Goal: Information Seeking & Learning: Learn about a topic

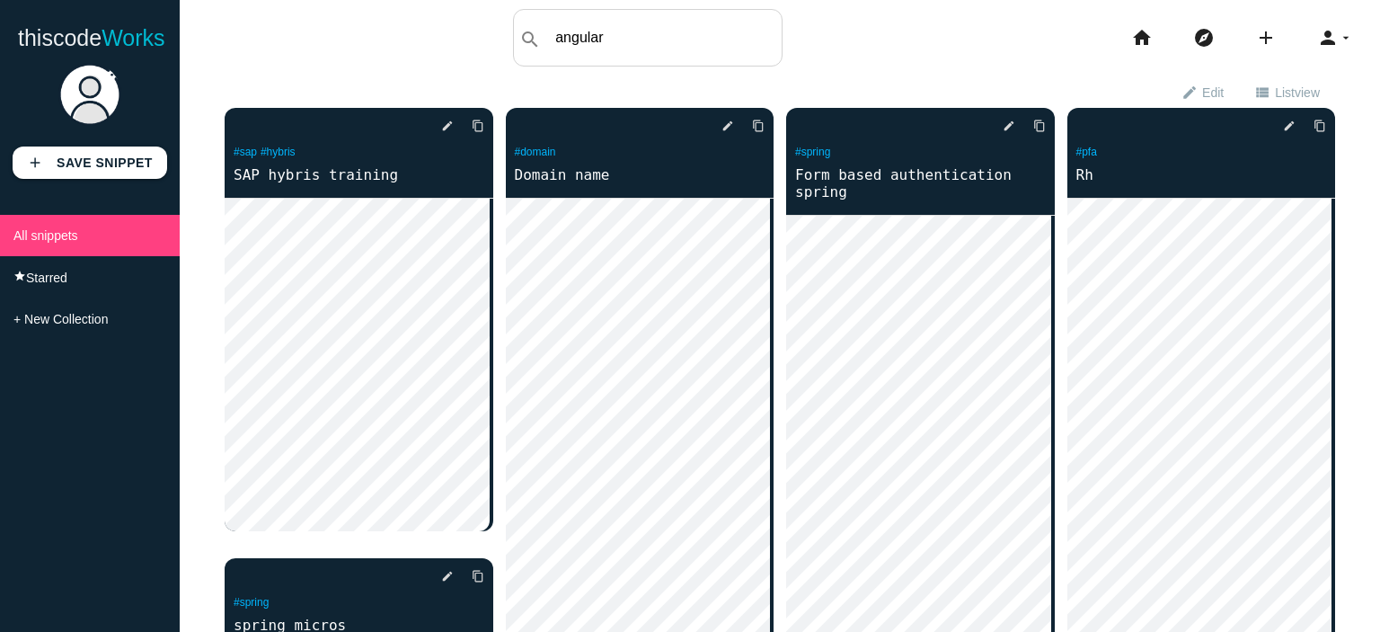
type input "angular"
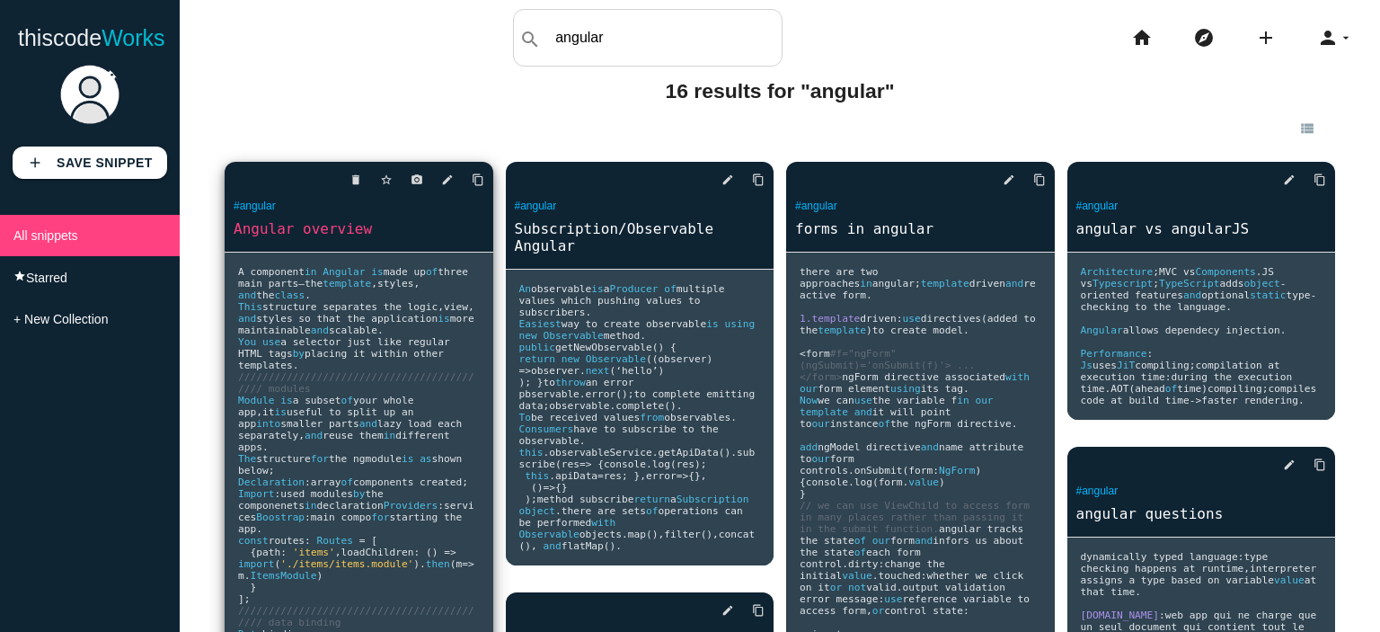
click at [334, 313] on span "structure separates the logic" at bounding box center [349, 307] width 175 height 12
click at [345, 208] on p "#angular" at bounding box center [359, 208] width 269 height 21
click at [312, 236] on link "Angular overview" at bounding box center [359, 228] width 269 height 21
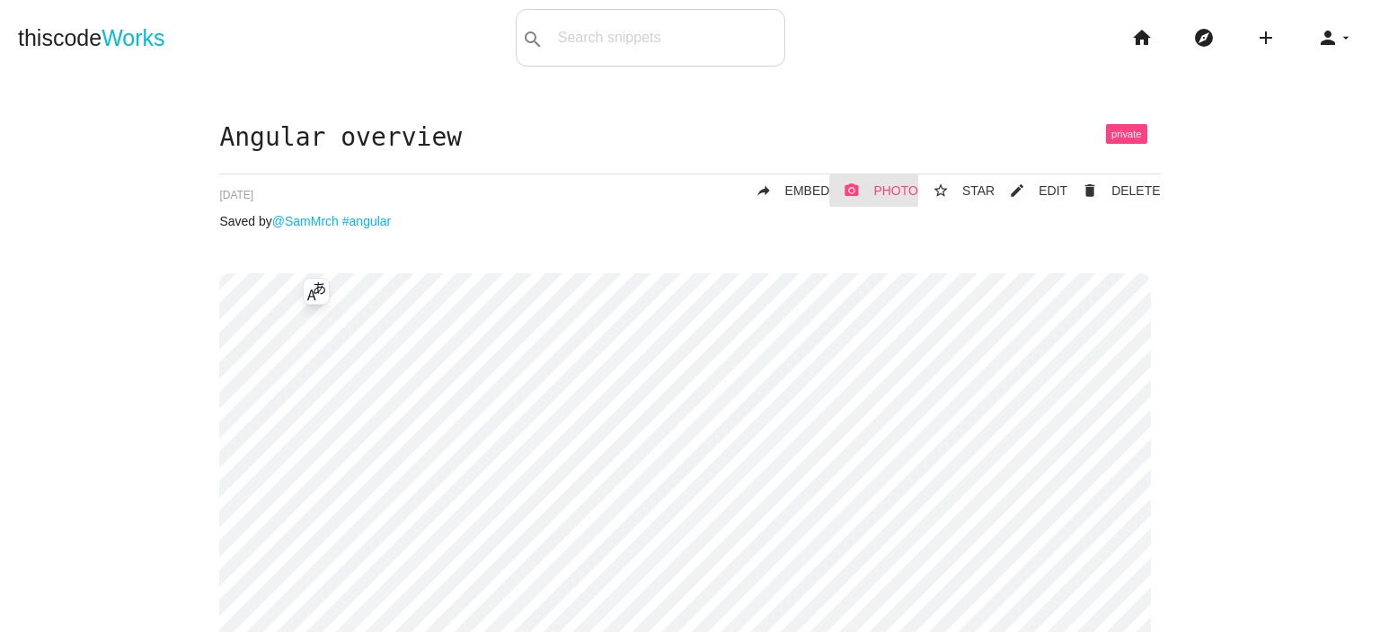
click at [887, 186] on span "PHOTO" at bounding box center [895, 190] width 45 height 14
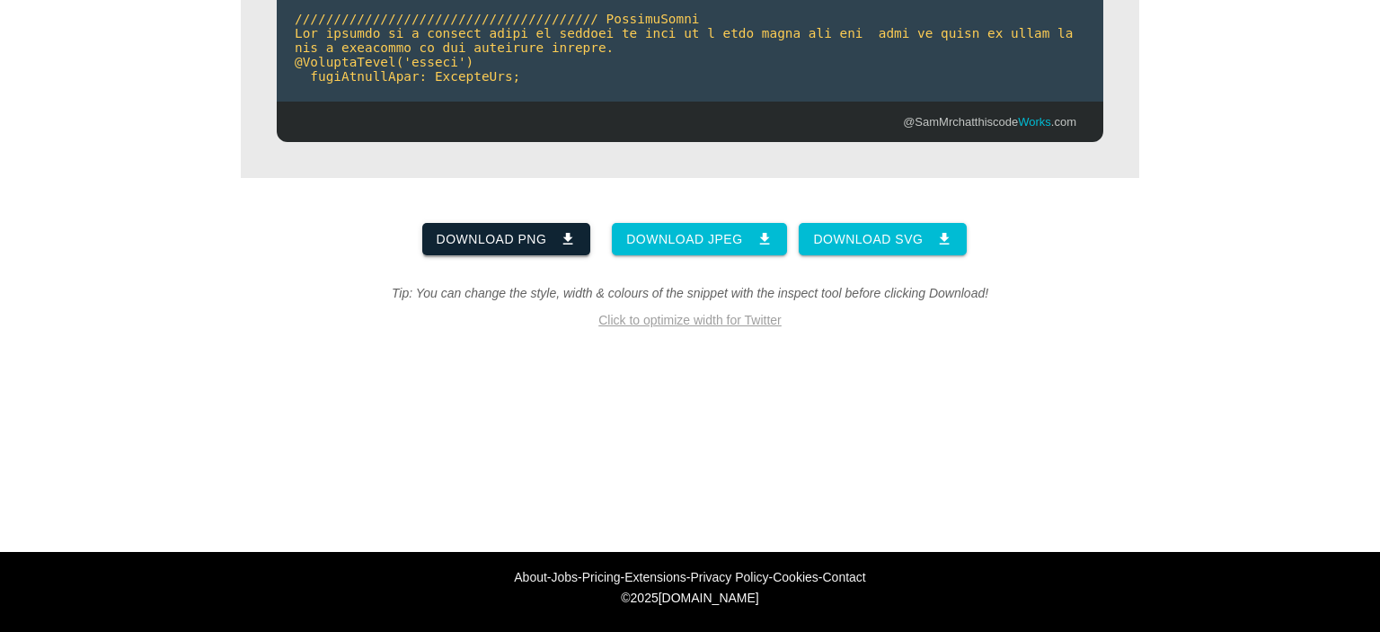
scroll to position [3055, 0]
drag, startPoint x: 624, startPoint y: 175, endPoint x: 557, endPoint y: 197, distance: 69.9
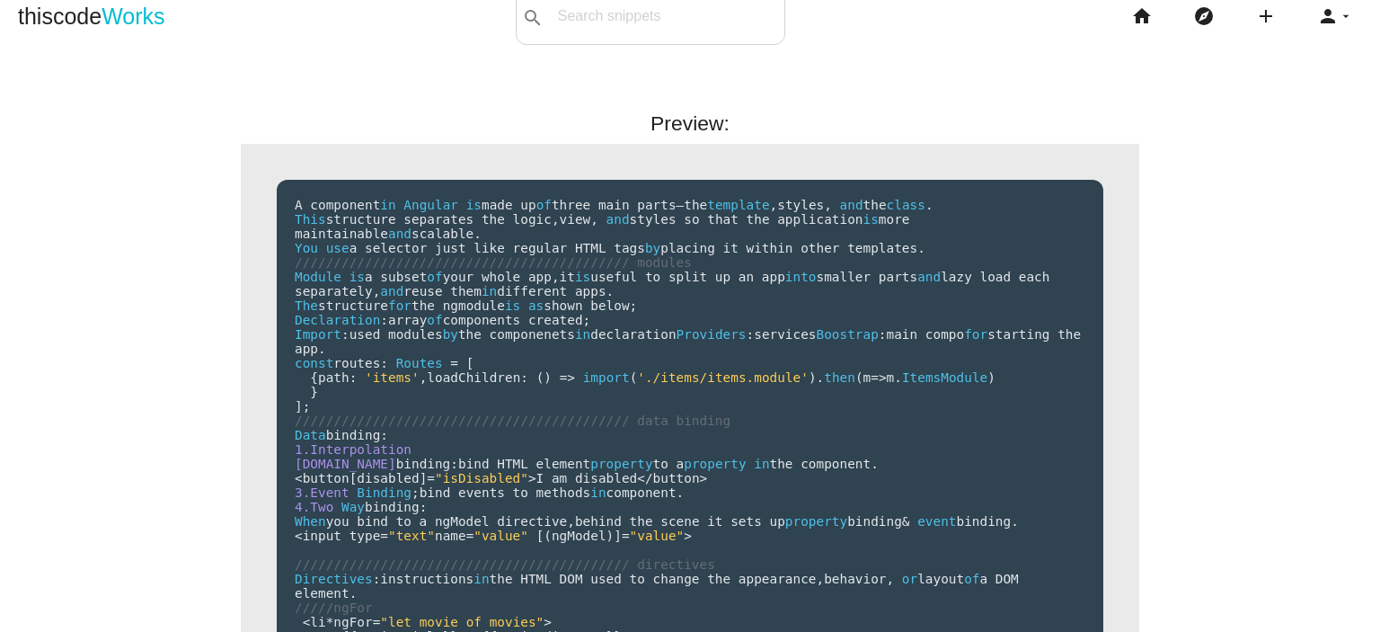
scroll to position [261, 0]
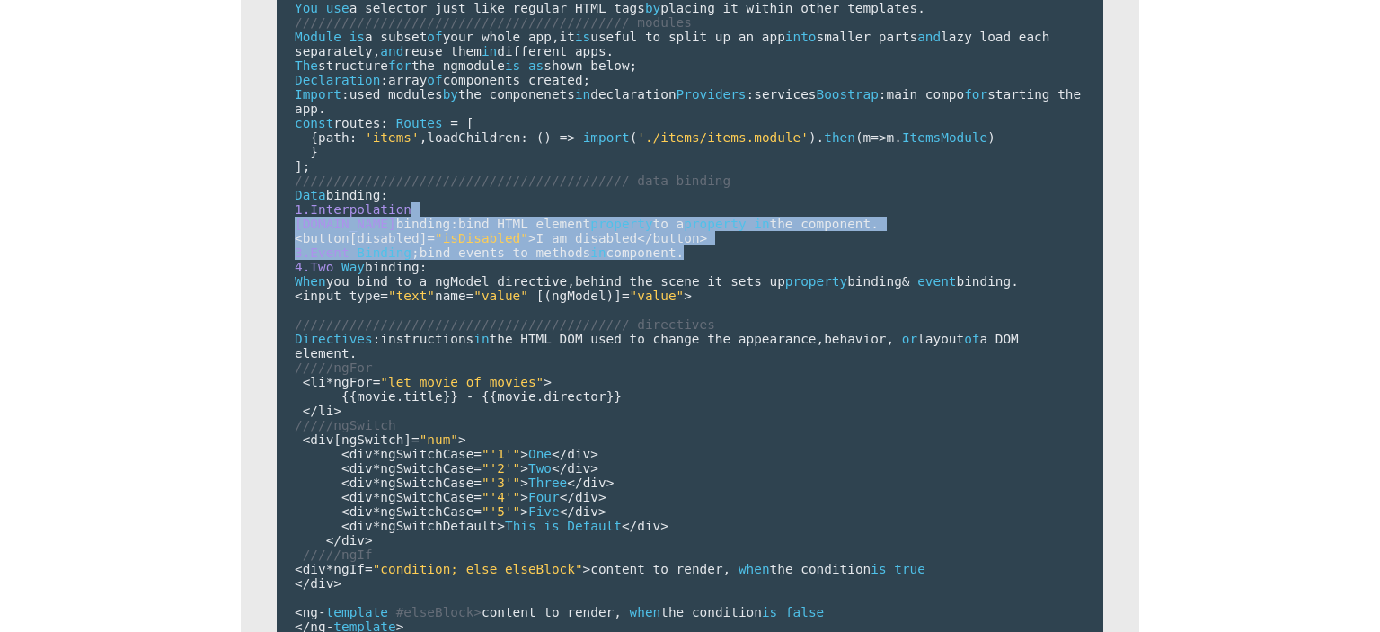
drag, startPoint x: 617, startPoint y: 269, endPoint x: 701, endPoint y: 308, distance: 92.4
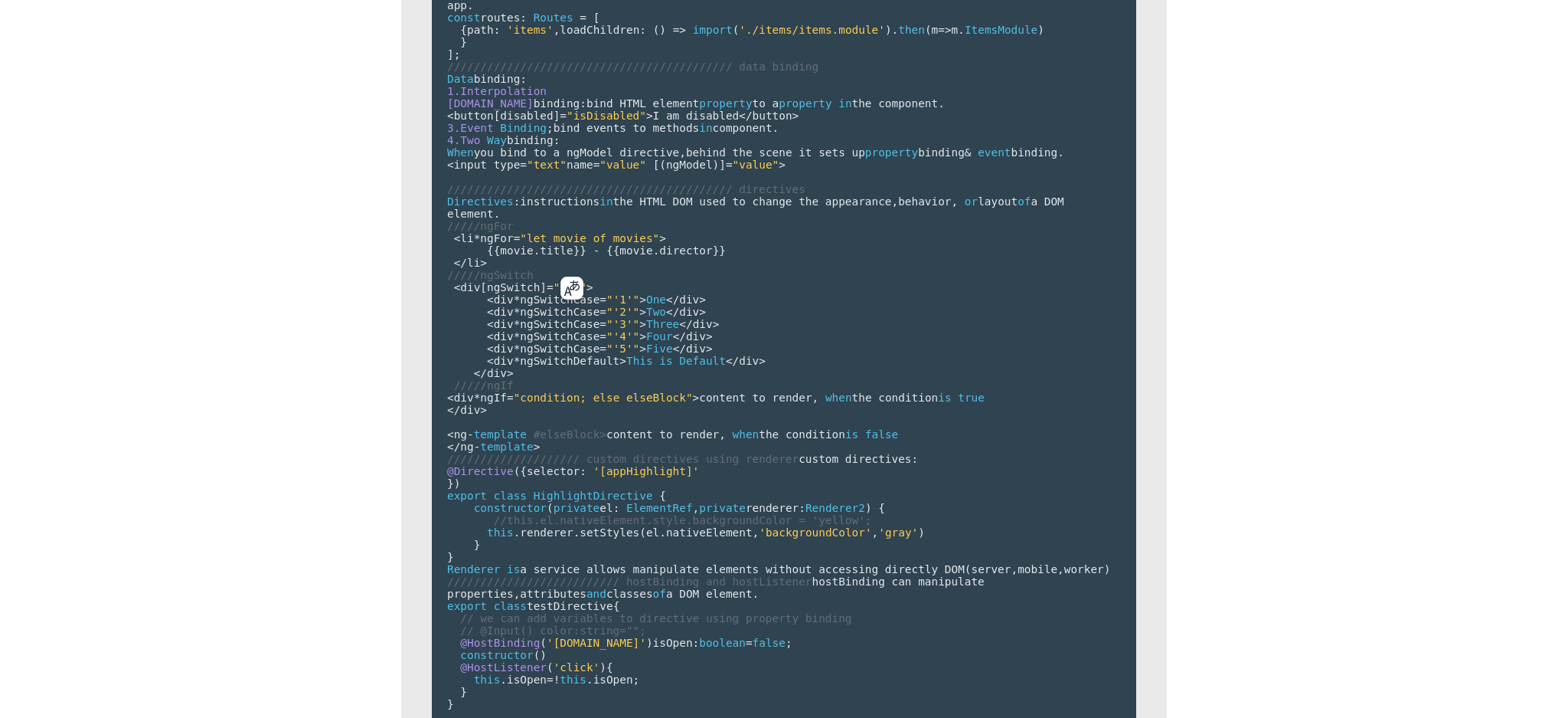
scroll to position [0, 0]
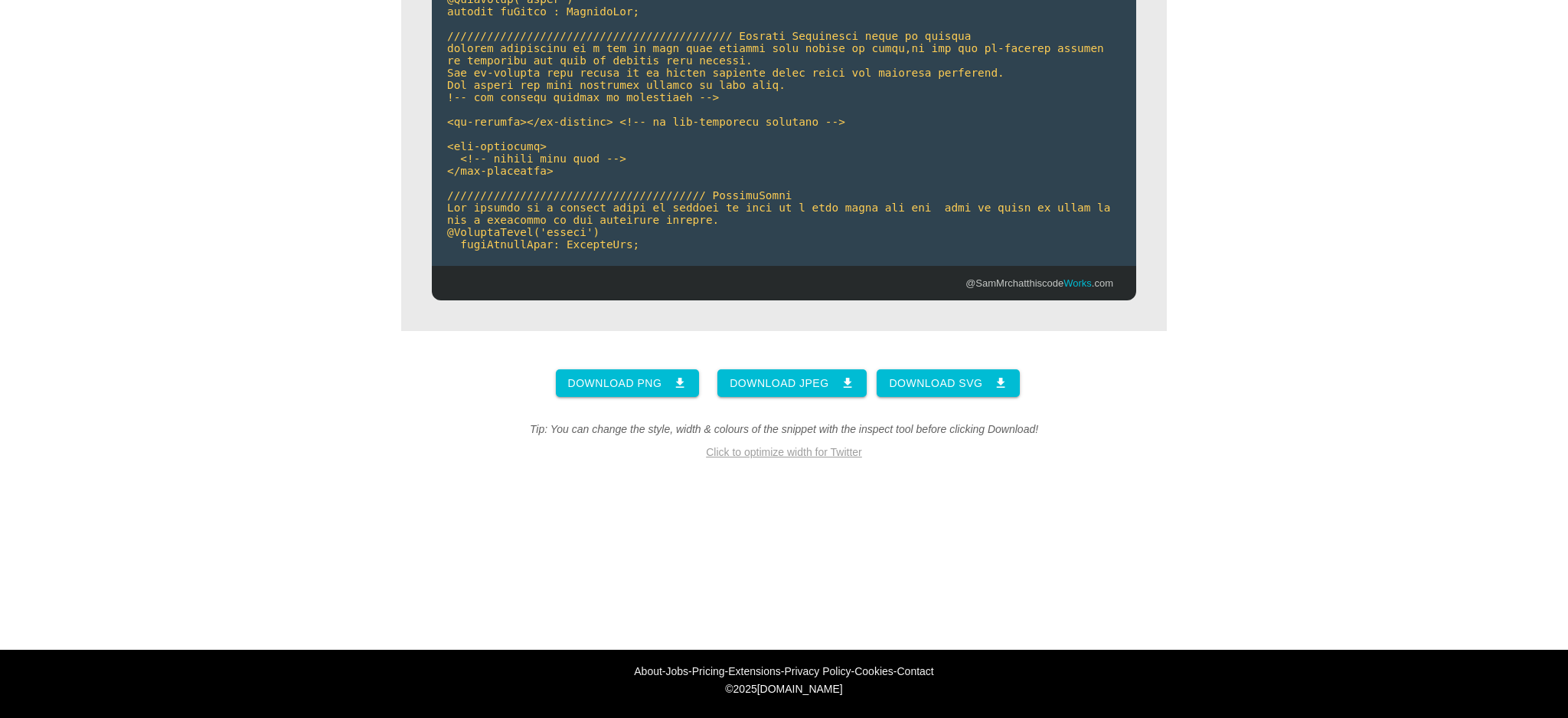
scroll to position [2321, 0]
click at [636, 373] on link "download Download PNG" at bounding box center [627, 383] width 144 height 27
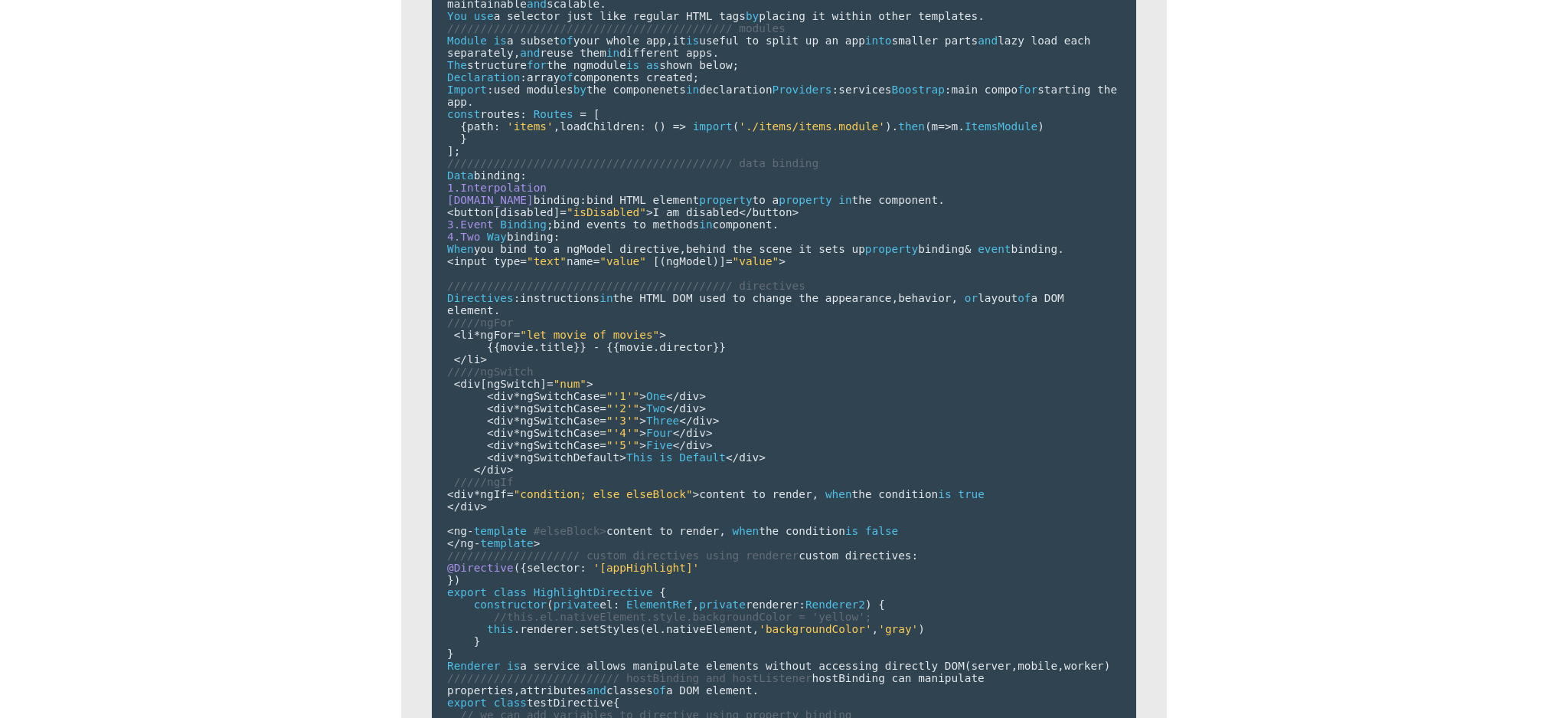
scroll to position [0, 0]
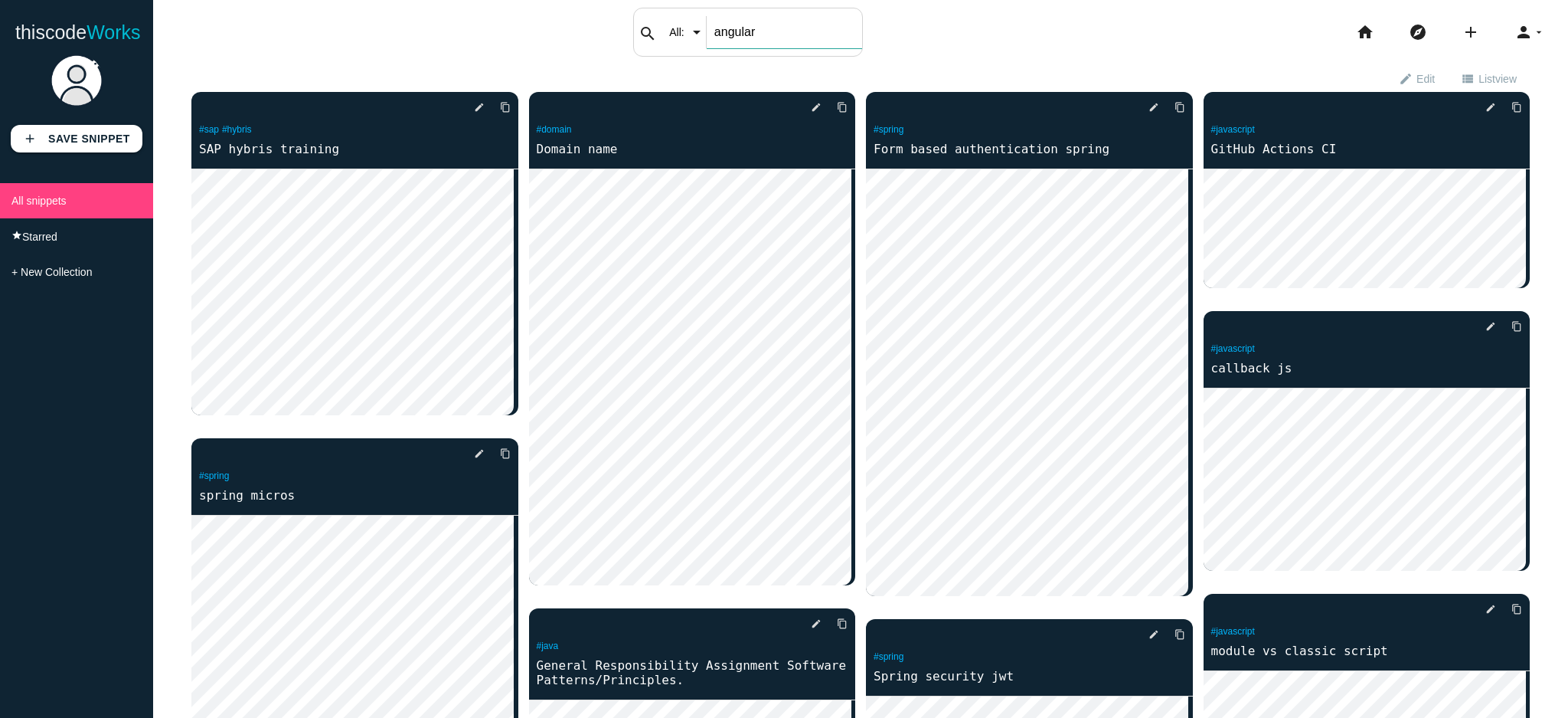
click at [727, 27] on input "angular" at bounding box center [784, 32] width 155 height 32
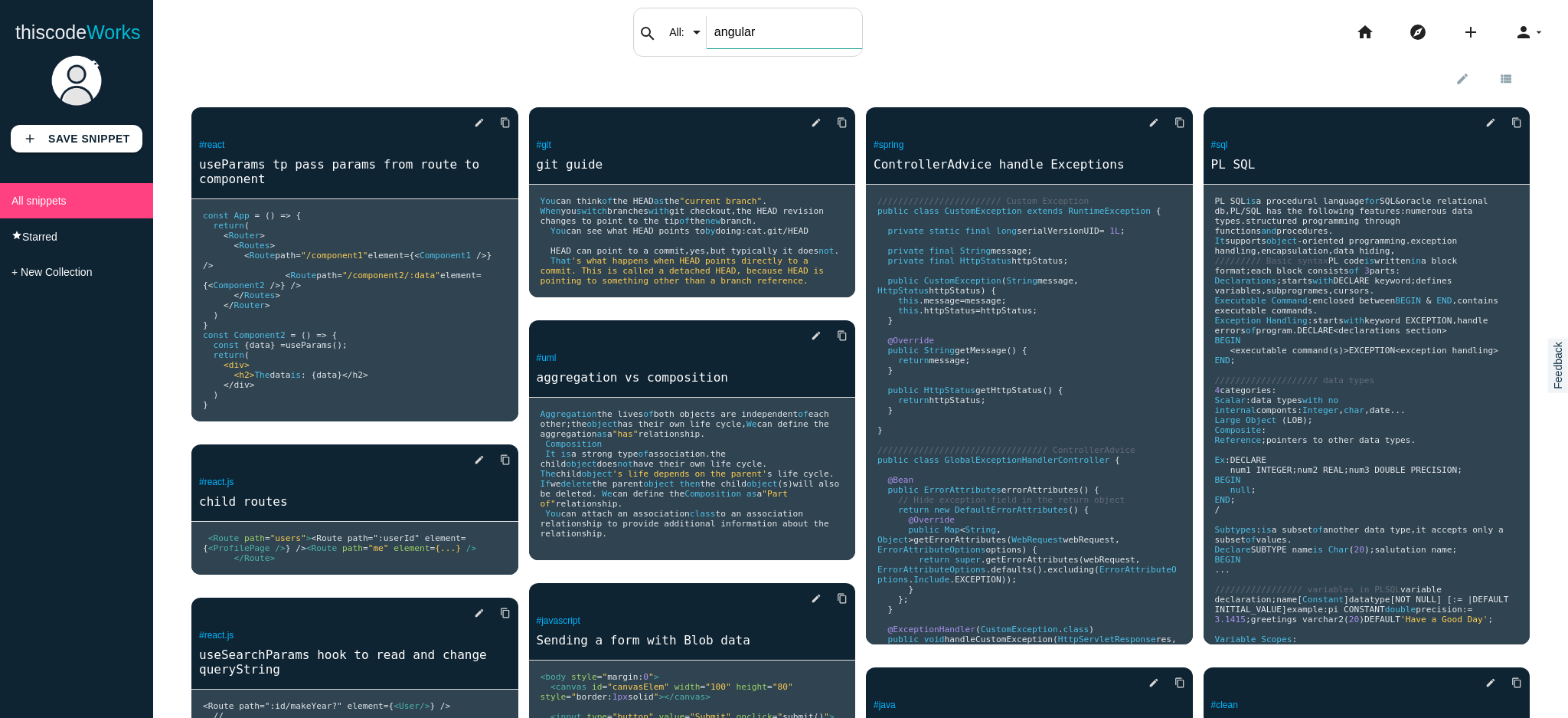
type input "angular"
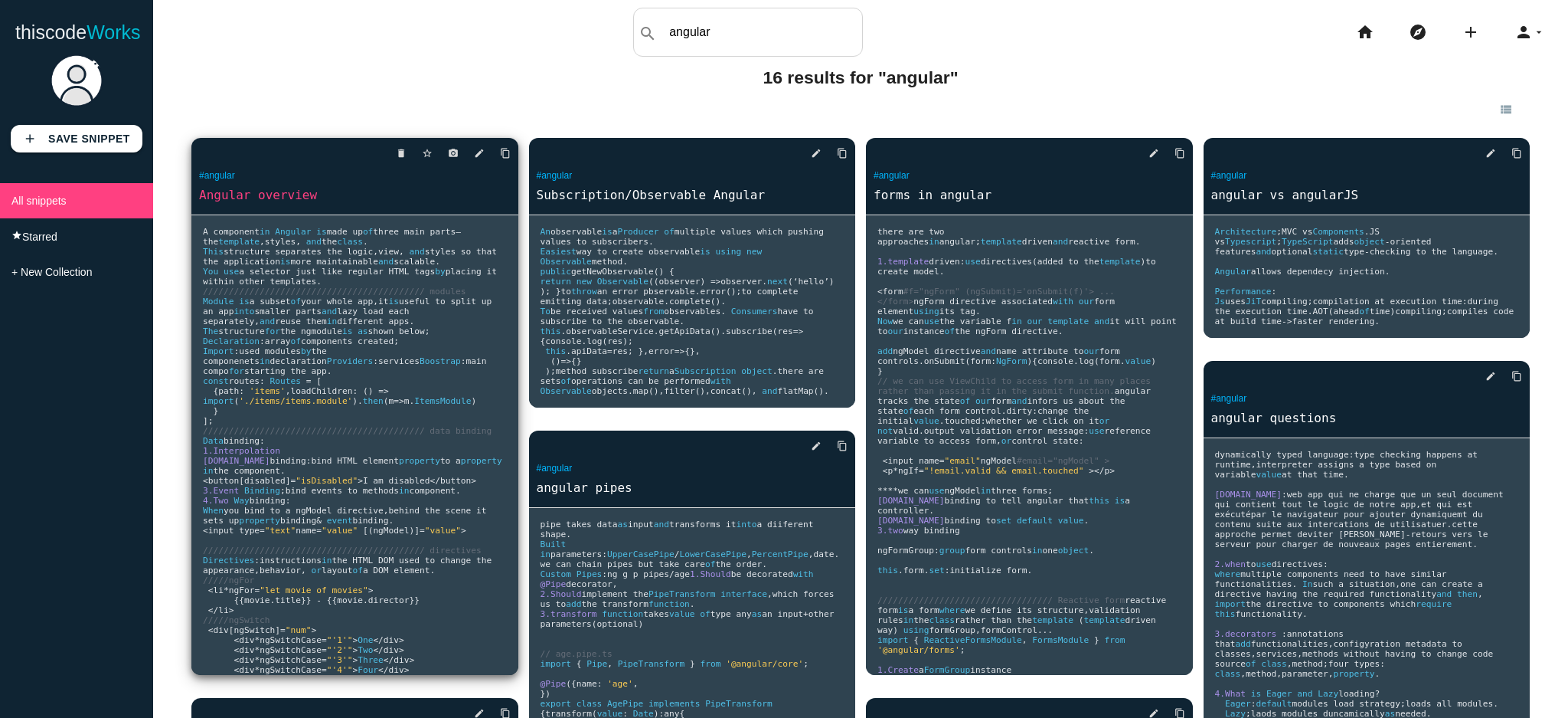
click at [381, 260] on span "and" at bounding box center [386, 262] width 15 height 10
click at [500, 152] on icon "content_copy" at bounding box center [505, 153] width 11 height 27
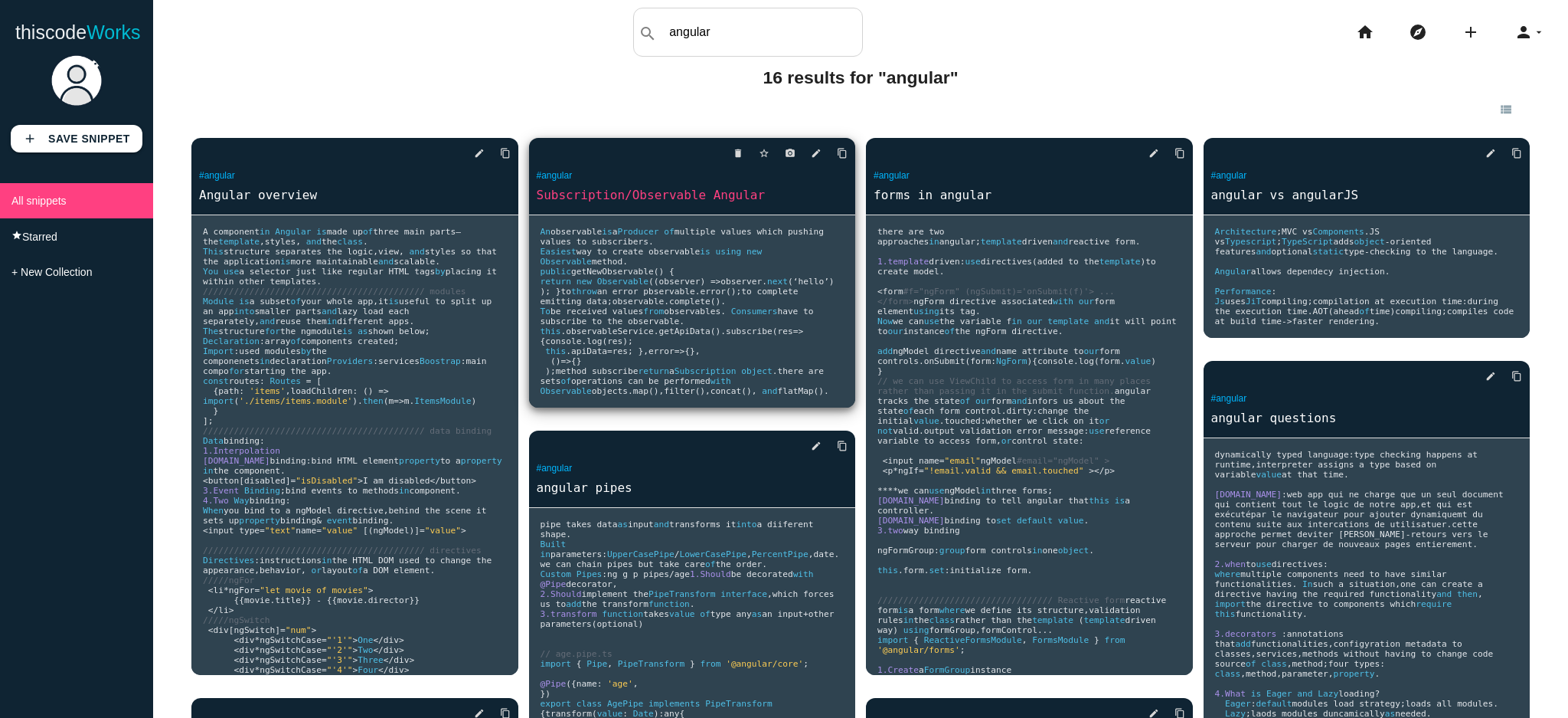
click at [677, 195] on link "Subscription/Observable Angular" at bounding box center [693, 194] width 327 height 18
click at [510, 152] on icon "content_copy" at bounding box center [505, 153] width 11 height 27
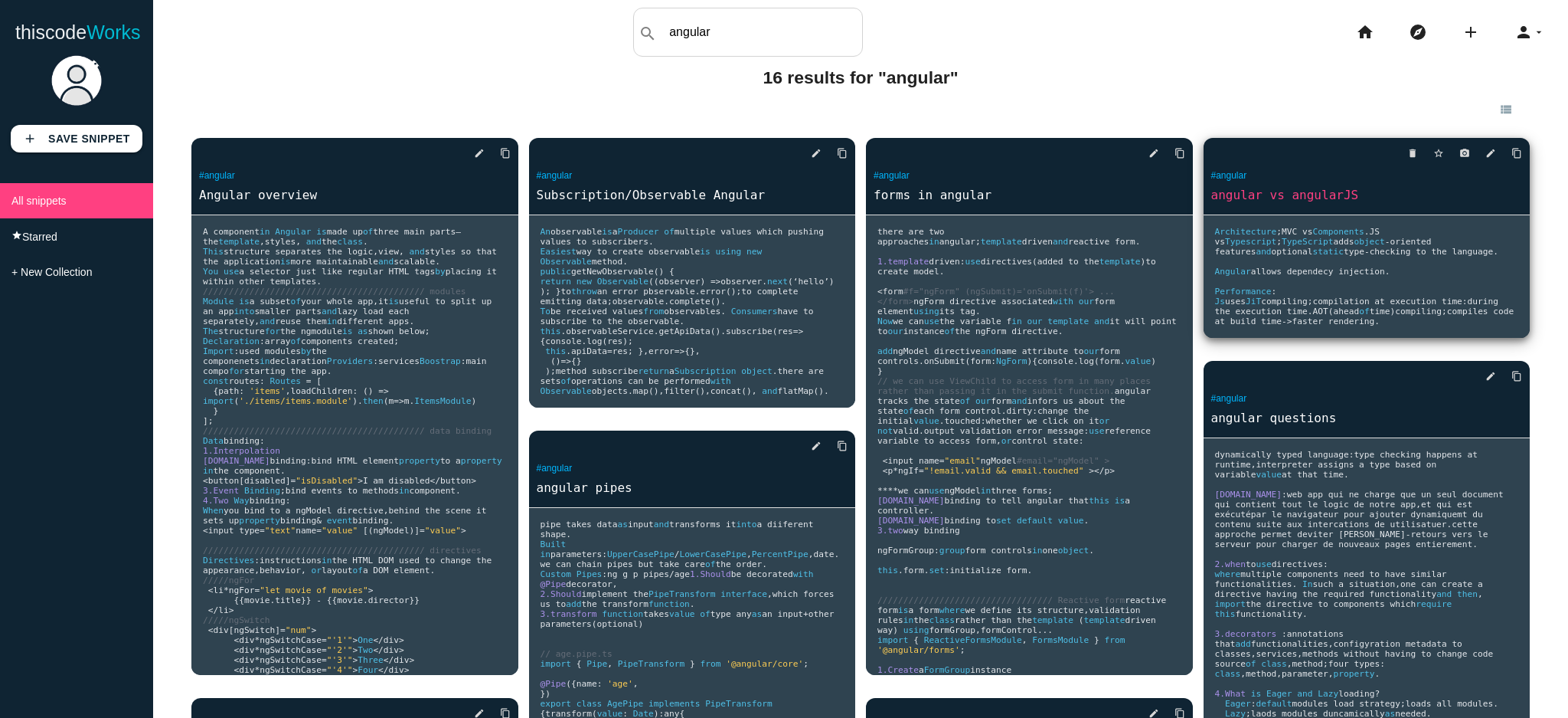
click at [1243, 194] on link "angular vs angularJS" at bounding box center [1367, 194] width 327 height 18
click at [510, 159] on icon "content_copy" at bounding box center [505, 153] width 11 height 27
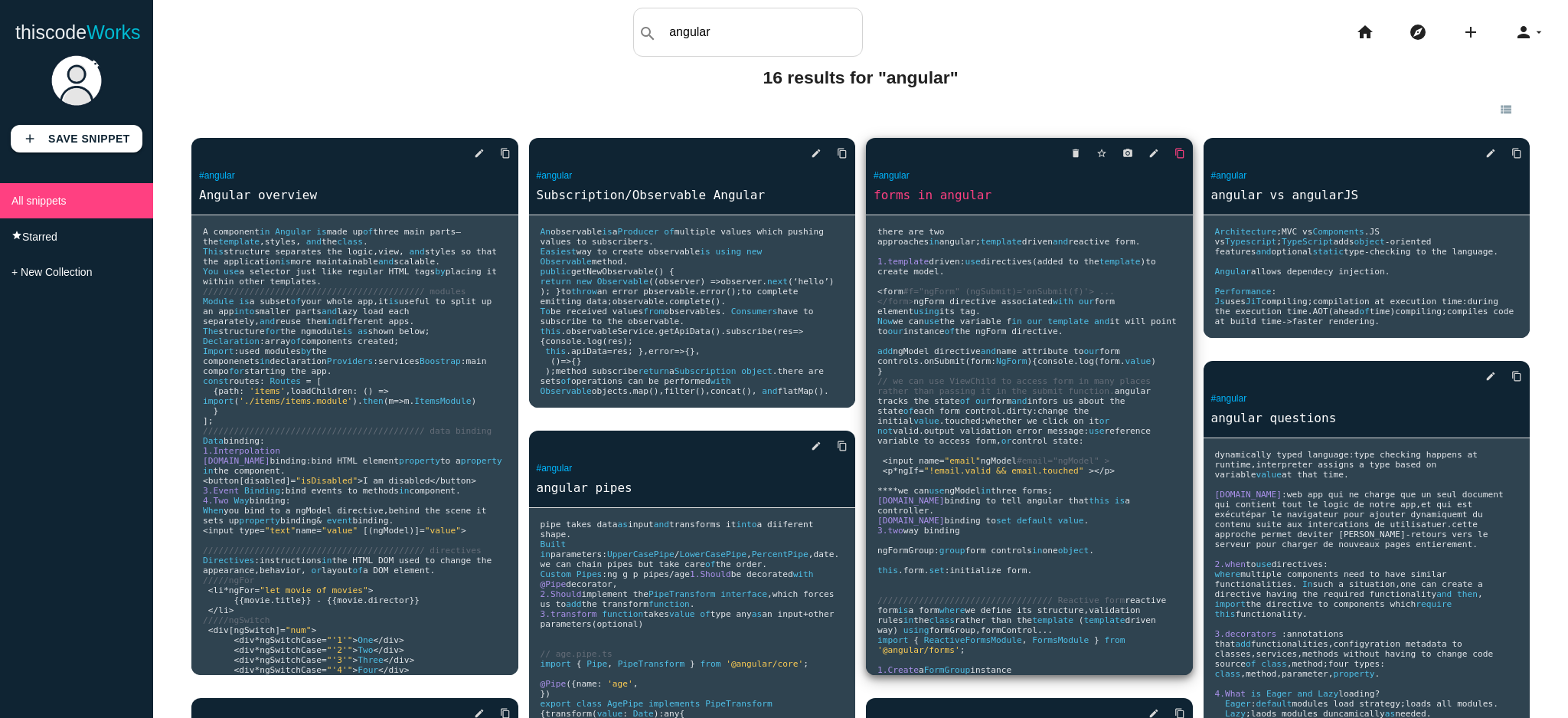
click at [510, 150] on icon "content_copy" at bounding box center [505, 153] width 11 height 27
